Goal: Check status: Check status

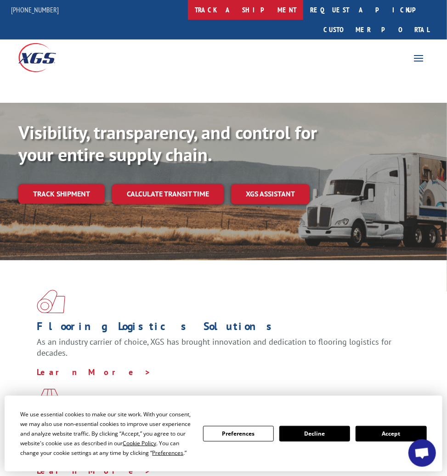
click at [274, 9] on link "track a shipment" at bounding box center [245, 10] width 115 height 20
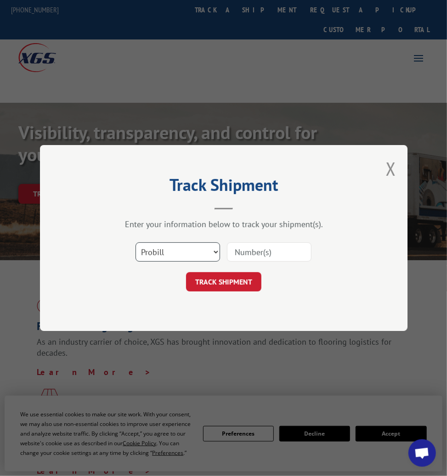
click at [162, 254] on select "Select category... Probill BOL PO" at bounding box center [177, 251] width 85 height 19
select select "bol"
click at [135, 242] on select "Select category... Probill BOL PO" at bounding box center [177, 251] width 85 height 19
click at [237, 251] on input at bounding box center [269, 251] width 85 height 19
paste input "3389672"
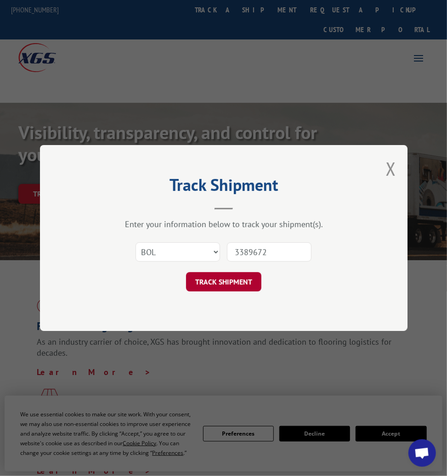
type input "3389672"
click at [209, 283] on button "TRACK SHIPMENT" at bounding box center [223, 281] width 75 height 19
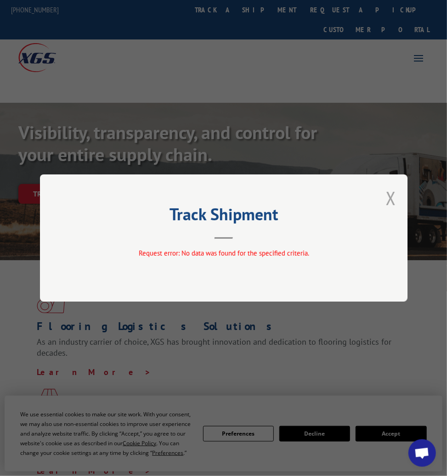
click at [389, 197] on button "Close modal" at bounding box center [391, 198] width 10 height 24
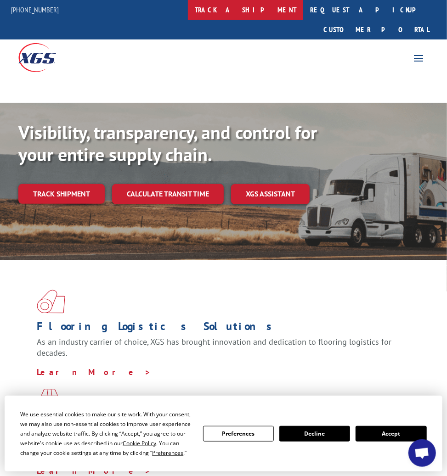
click at [266, 6] on link "track a shipment" at bounding box center [245, 10] width 115 height 20
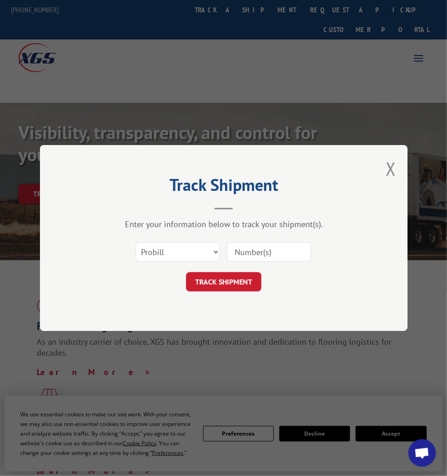
click at [242, 251] on input at bounding box center [269, 251] width 85 height 19
paste input "3389672"
type input "3389672"
click at [217, 301] on div "Track Shipment Enter your information below to track your shipment(s). Select c…" at bounding box center [223, 238] width 367 height 186
click at [216, 292] on button "TRACK SHIPMENT" at bounding box center [223, 281] width 75 height 19
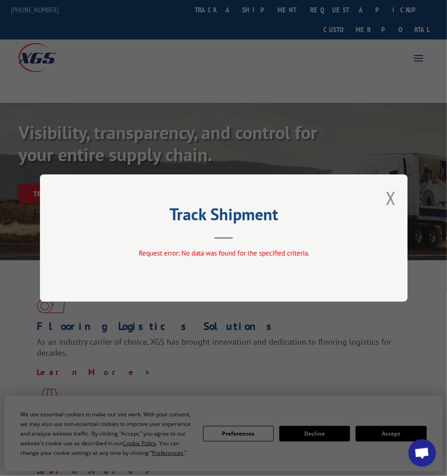
scroll to position [0, 3]
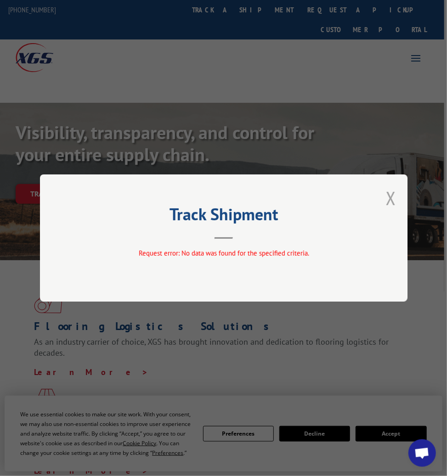
click at [388, 197] on button "Close modal" at bounding box center [391, 198] width 10 height 24
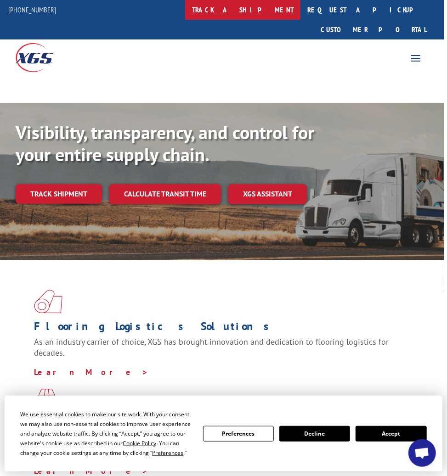
click at [258, 13] on link "track a shipment" at bounding box center [242, 10] width 115 height 20
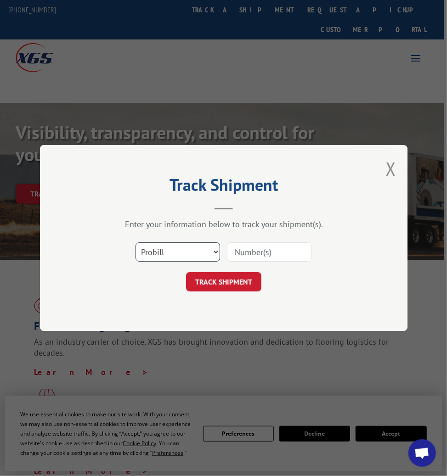
click at [182, 250] on select "Select category... Probill BOL PO" at bounding box center [177, 251] width 85 height 19
select select "bol"
click at [135, 242] on select "Select category... Probill BOL PO" at bounding box center [177, 251] width 85 height 19
click at [252, 248] on input at bounding box center [269, 251] width 85 height 19
paste input "3389672"
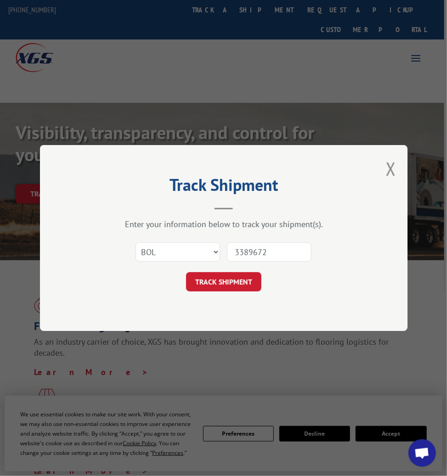
scroll to position [0, 0]
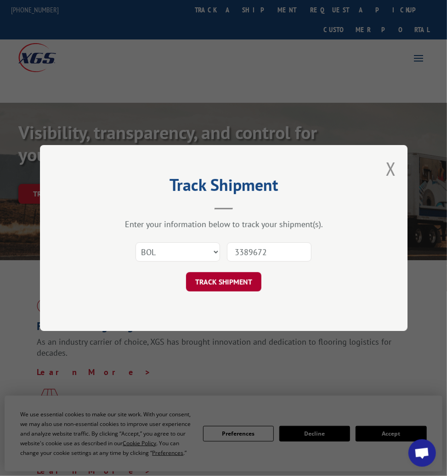
type input "3389672"
click at [234, 283] on button "TRACK SHIPMENT" at bounding box center [223, 281] width 75 height 19
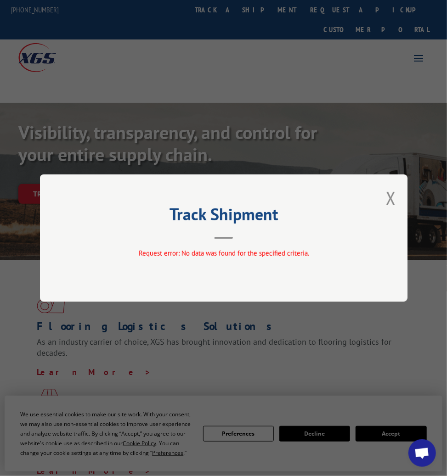
click at [324, 259] on div "Request error: No data was found for the specified criteria." at bounding box center [224, 255] width 276 height 14
drag, startPoint x: 321, startPoint y: 255, endPoint x: 131, endPoint y: 254, distance: 189.7
click at [131, 254] on div "Request error: No data was found for the specified criteria." at bounding box center [224, 253] width 276 height 11
copy span "Request error: No data was found for the specified criteria."
click at [392, 198] on button "Close modal" at bounding box center [391, 198] width 10 height 24
